Goal: Transaction & Acquisition: Obtain resource

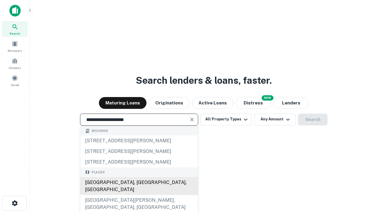
click at [139, 195] on div "[GEOGRAPHIC_DATA], [GEOGRAPHIC_DATA], [GEOGRAPHIC_DATA]" at bounding box center [139, 186] width 118 height 18
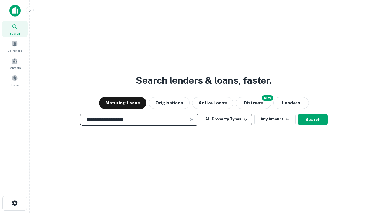
type input "**********"
click at [226, 119] on button "All Property Types" at bounding box center [226, 119] width 51 height 12
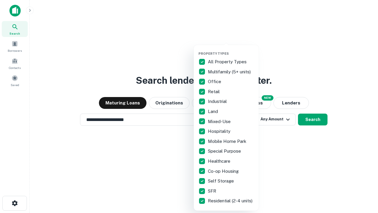
click at [231, 50] on button "button" at bounding box center [230, 50] width 65 height 0
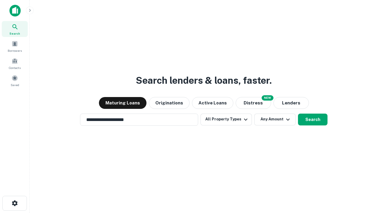
scroll to position [4, 71]
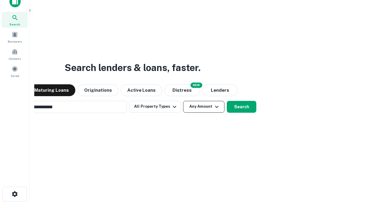
click at [183, 101] on button "Any Amount" at bounding box center [203, 107] width 41 height 12
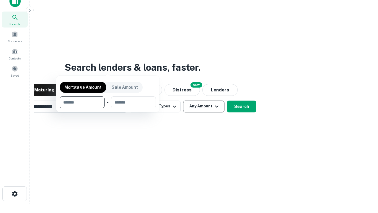
scroll to position [43, 167]
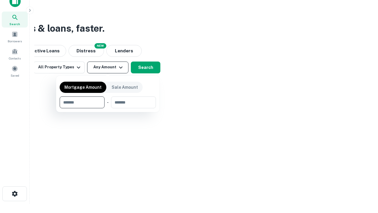
type input "*******"
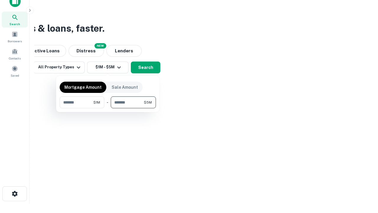
type input "*******"
click at [108, 108] on button "button" at bounding box center [108, 108] width 96 height 0
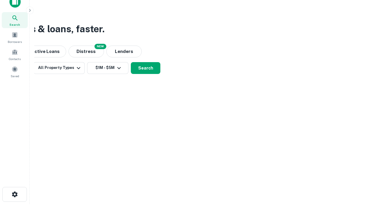
scroll to position [4, 109]
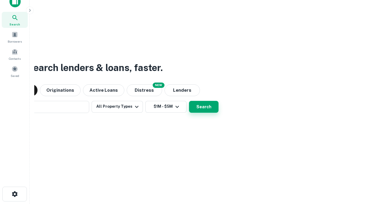
click at [189, 101] on button "Search" at bounding box center [204, 107] width 30 height 12
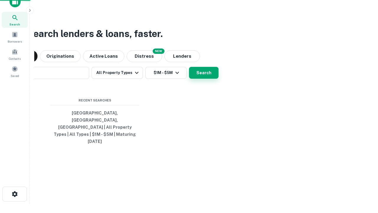
scroll to position [16, 167]
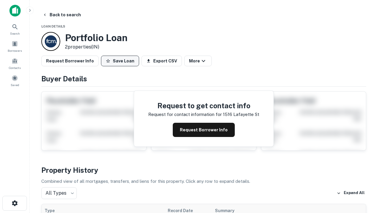
click at [120, 61] on button "Save Loan" at bounding box center [120, 61] width 38 height 11
click at [121, 61] on button "Loan Saved" at bounding box center [121, 61] width 41 height 11
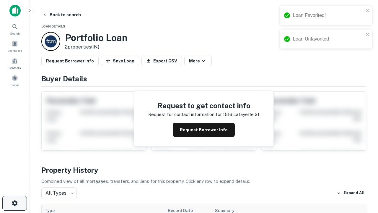
click at [14, 203] on icon "button" at bounding box center [14, 202] width 7 height 7
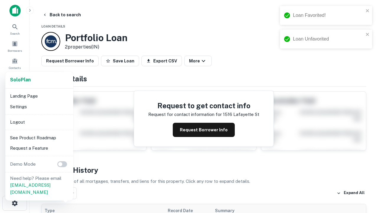
click at [39, 122] on li "Logout" at bounding box center [39, 122] width 63 height 11
